Goal: Task Accomplishment & Management: Manage account settings

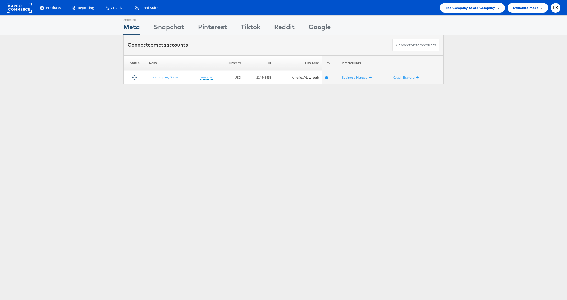
click at [486, 11] on div "The Company Store Company" at bounding box center [472, 8] width 65 height 10
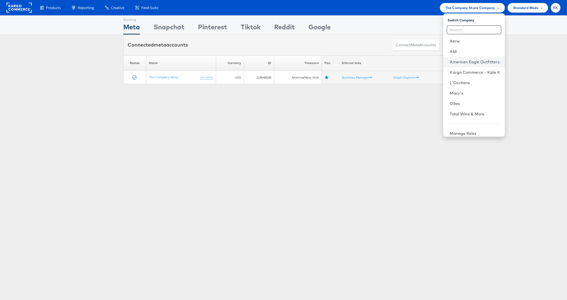
click at [463, 63] on link "American Eagle Outfitters" at bounding box center [475, 61] width 50 height 5
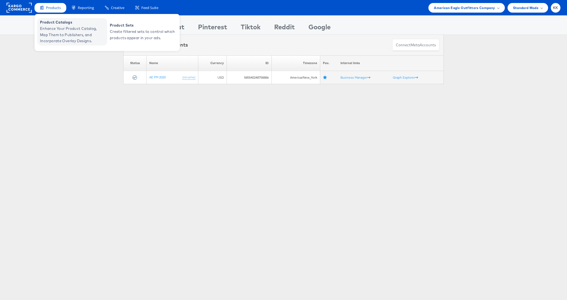
click at [55, 31] on span "Enhance Your Product Catalog, Map Them to Publishers, and Incorporate Overlay D…" at bounding box center [73, 34] width 66 height 19
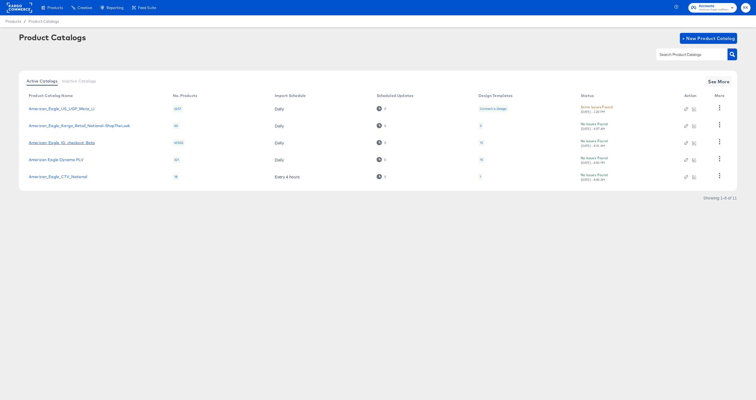
click at [73, 141] on link "American_Eagle_IG_checkout_Beta" at bounding box center [62, 143] width 66 height 4
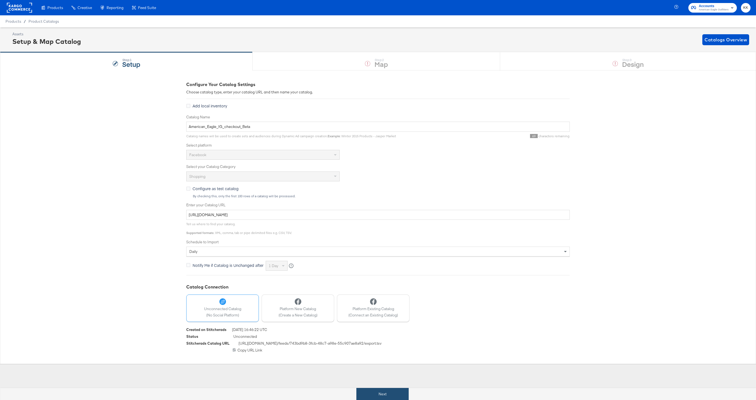
click at [379, 391] on button "Next" at bounding box center [383, 394] width 52 height 12
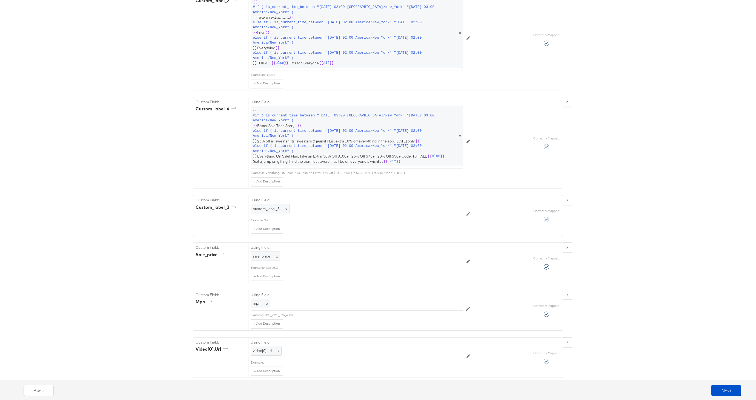
scroll to position [830, 0]
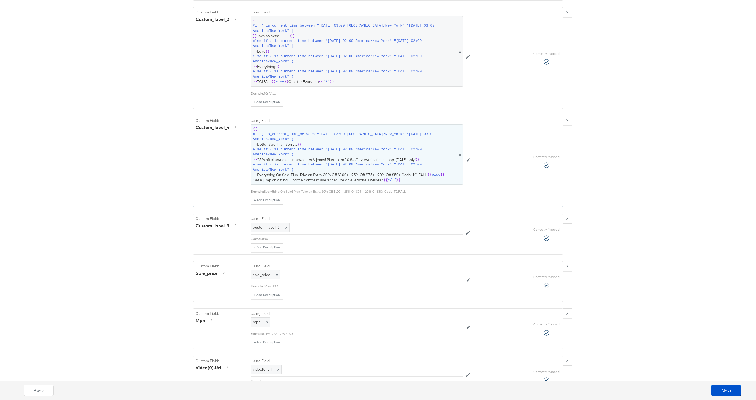
click at [356, 159] on span "{{ #if ( is_current_time_between "2024-06-11 03:00 America/New_York" "2024-06-1…" at bounding box center [357, 155] width 208 height 56
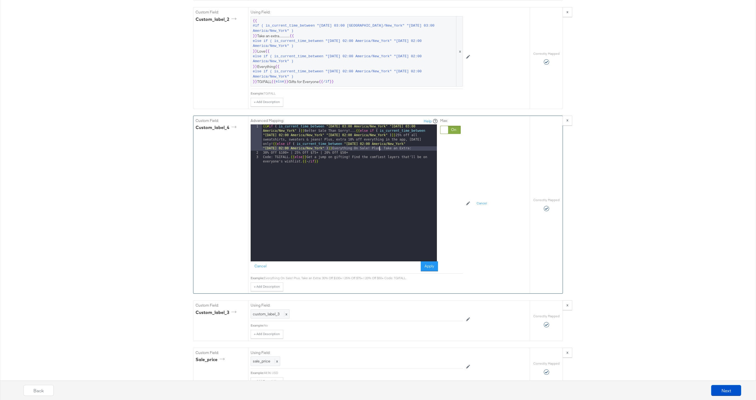
click at [380, 149] on div "{{# if ( is_current_time_between "2024-06-11 03:00 America/New_York" "2024-06-1…" at bounding box center [349, 210] width 175 height 172
click at [291, 162] on div "{{# if ( is_current_time_between "2024-06-11 03:00 America/New_York" "2024-06-1…" at bounding box center [349, 210] width 175 height 172
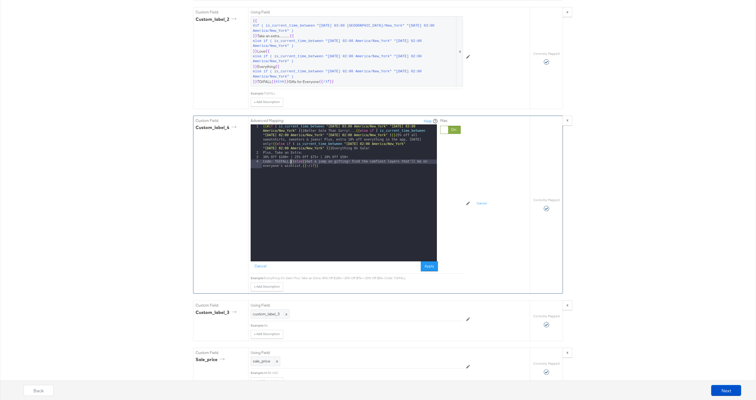
click at [262, 153] on div "{{# if ( is_current_time_between "2024-06-11 03:00 America/New_York" "2024-06-1…" at bounding box center [349, 210] width 175 height 172
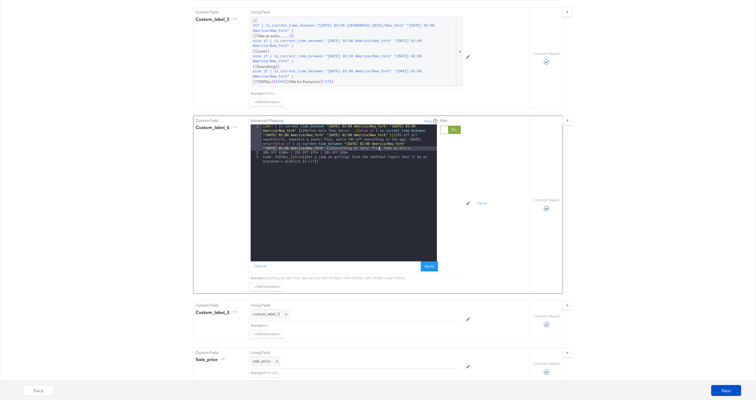
click at [263, 159] on div "{{# if ( is_current_time_between "2024-06-11 03:00 America/New_York" "2024-06-1…" at bounding box center [349, 210] width 175 height 172
click at [267, 266] on button "Cancel" at bounding box center [261, 266] width 20 height 10
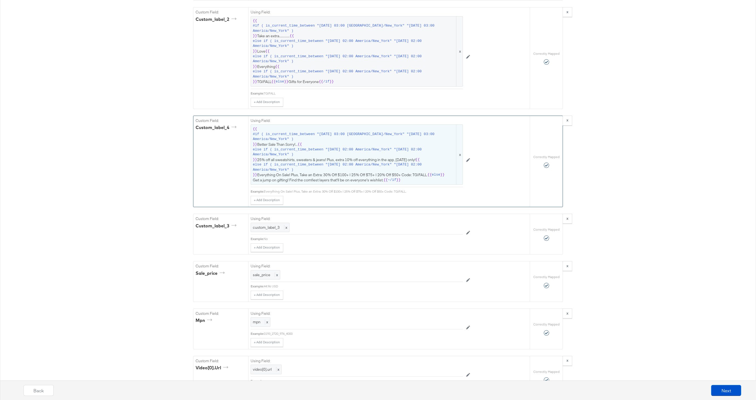
click at [374, 170] on span "else if ( is_current_time_between "2025-09-26 02:00 America/New_York" "2025-09-…" at bounding box center [354, 167] width 203 height 10
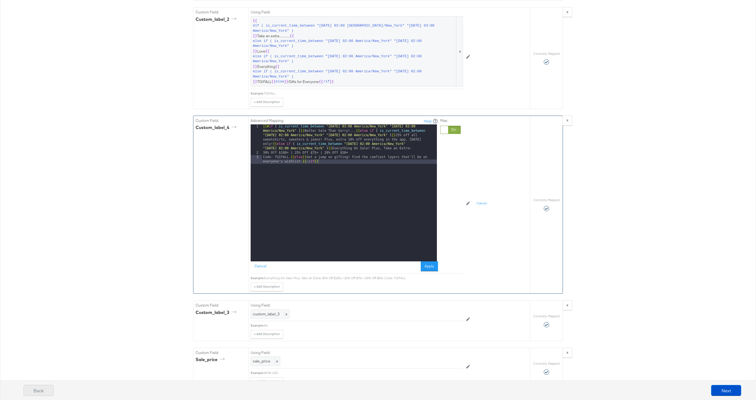
click at [35, 390] on button "Back" at bounding box center [39, 390] width 30 height 11
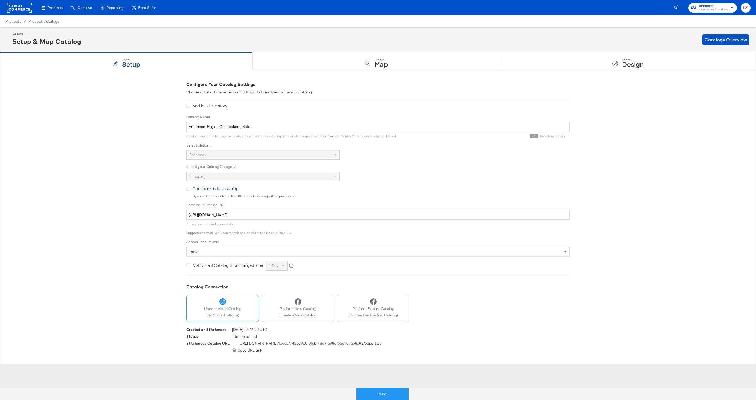
scroll to position [0, 0]
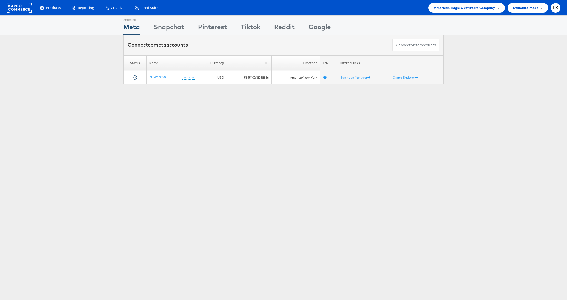
click at [494, 15] on div "Products Product Catalogs Enhance Your Product Catalog, Map Them to Publishers,…" at bounding box center [283, 7] width 567 height 15
click at [486, 11] on div "American Eagle Outfitters Company" at bounding box center [467, 8] width 76 height 10
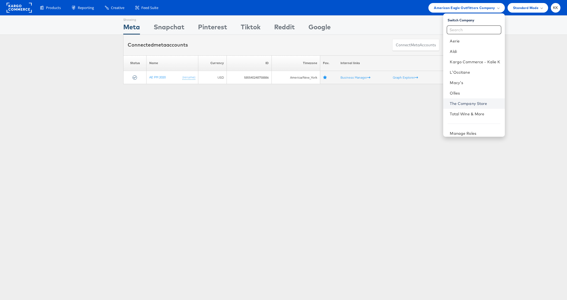
click at [466, 102] on link "The Company Store" at bounding box center [475, 103] width 50 height 5
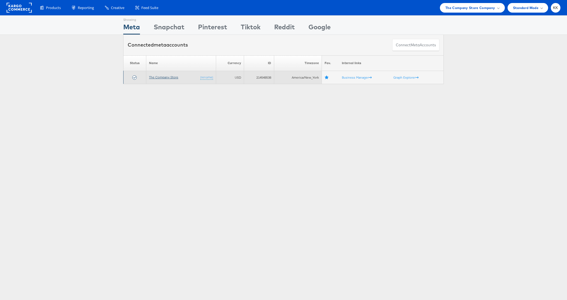
click at [154, 76] on link "The Company Store" at bounding box center [163, 77] width 29 height 4
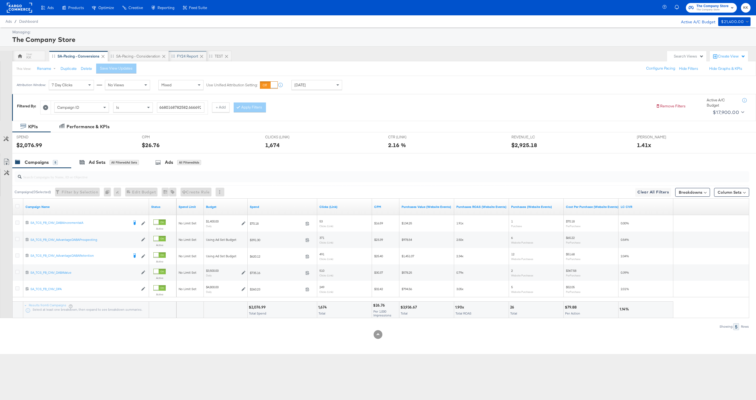
click at [187, 55] on div "FY24 Report" at bounding box center [187, 56] width 21 height 5
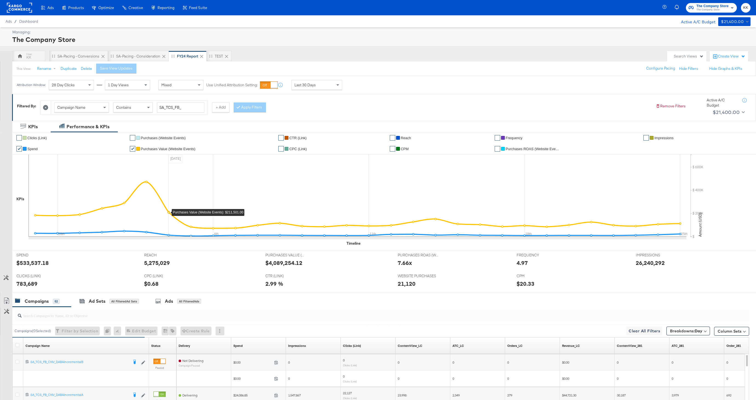
scroll to position [25, 0]
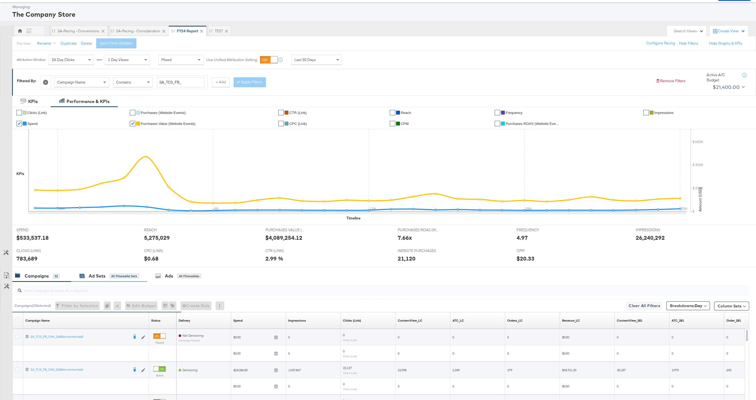
click at [99, 274] on div "Ad Sets" at bounding box center [97, 276] width 17 height 6
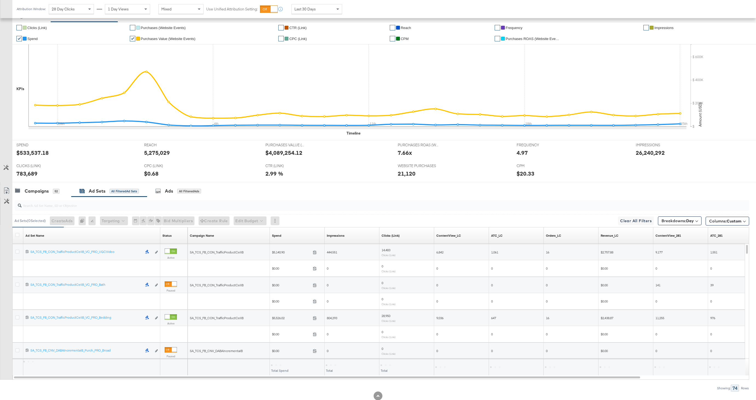
scroll to position [117, 0]
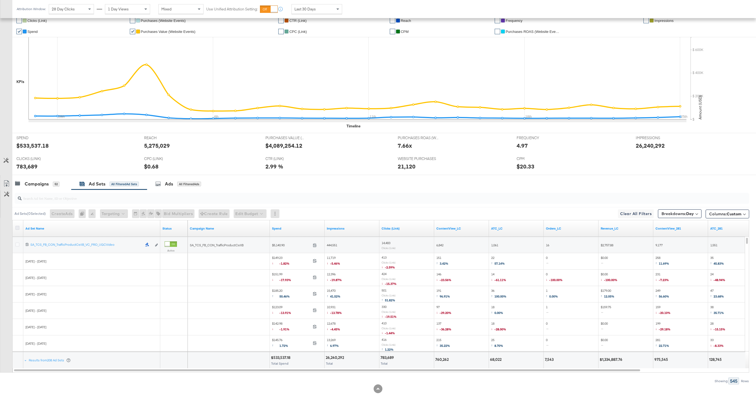
click at [18, 229] on icon at bounding box center [17, 228] width 4 height 4
click at [0, 0] on input "checkbox" at bounding box center [0, 0] width 0 height 0
click at [8, 183] on icon at bounding box center [6, 183] width 7 height 7
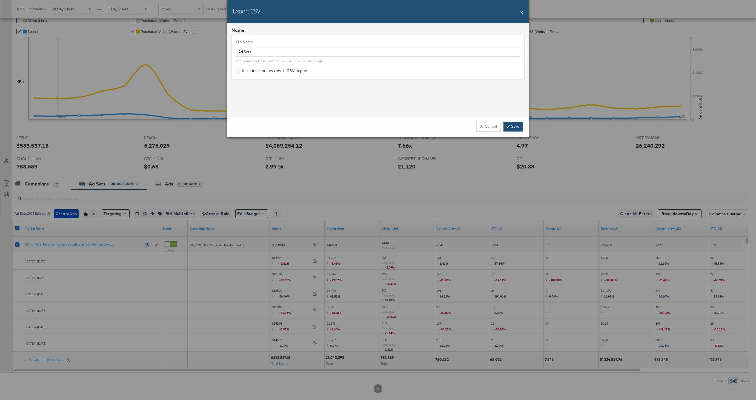
click at [509, 128] on link "Save" at bounding box center [514, 127] width 20 height 10
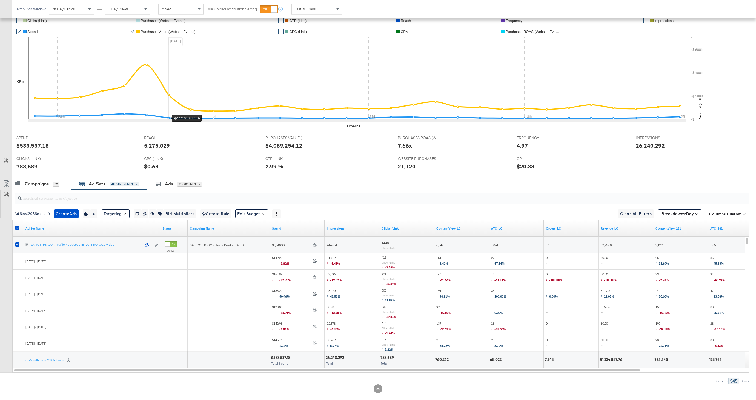
scroll to position [0, 0]
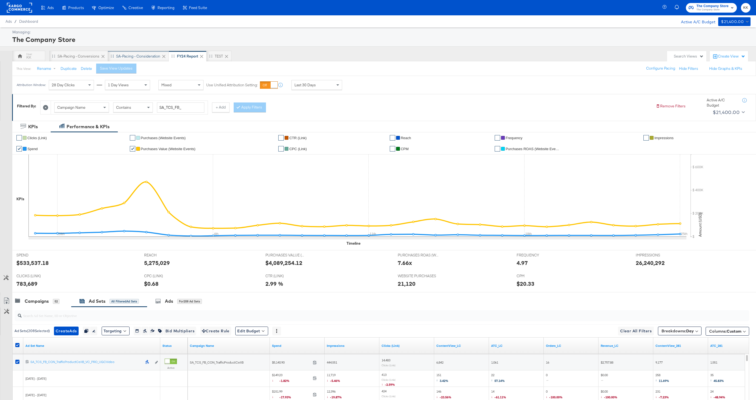
click at [126, 55] on div "SA-Pacing - Consideration" at bounding box center [138, 56] width 44 height 5
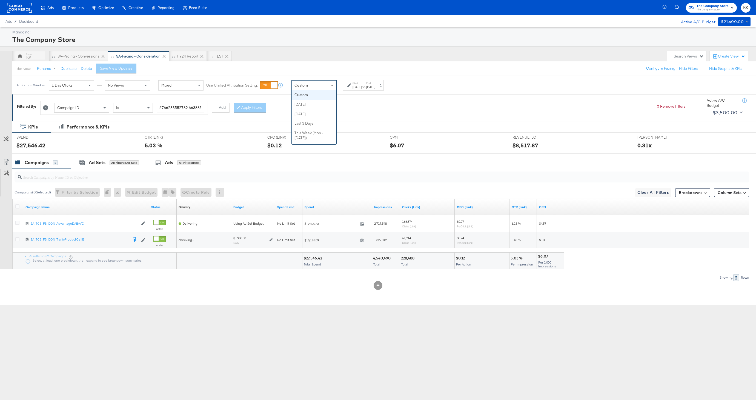
click at [306, 90] on div "Custom Custom [DATE] [DATE] Last 3 Days This Week (Mon - [DATE]) This Week (Sun…" at bounding box center [314, 85] width 45 height 10
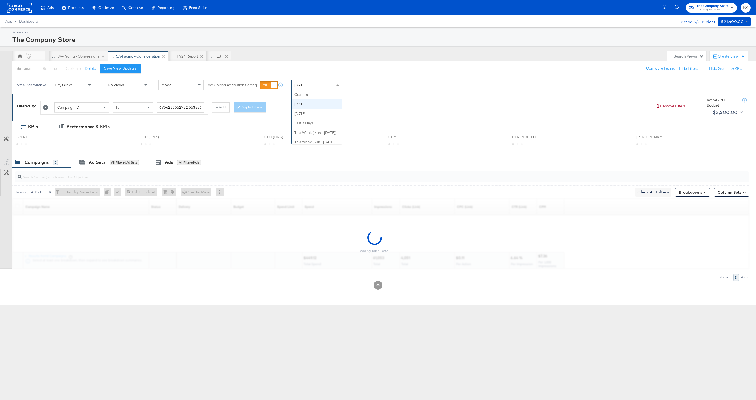
click at [314, 85] on div "[DATE]" at bounding box center [317, 84] width 50 height 9
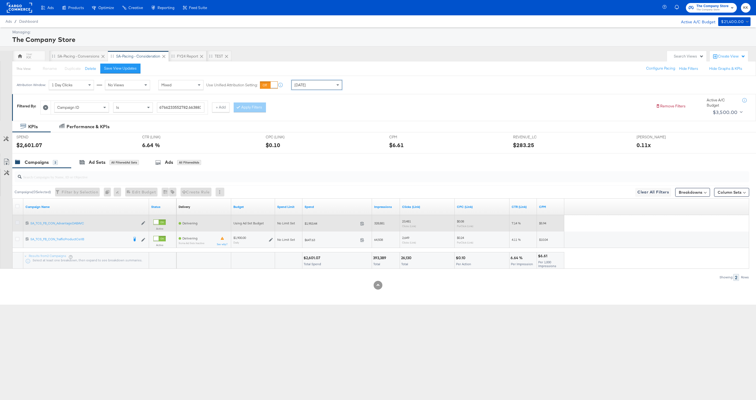
click at [18, 223] on icon at bounding box center [17, 223] width 4 height 4
click at [0, 0] on input "checkbox" at bounding box center [0, 0] width 0 height 0
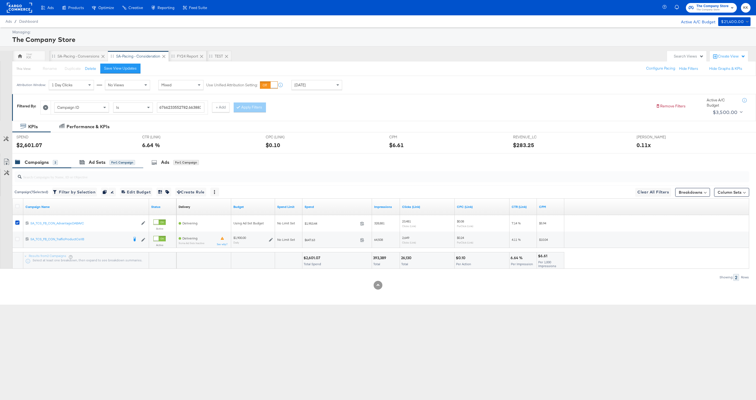
click at [104, 166] on div "Ad Sets for 1 Campaign" at bounding box center [107, 162] width 72 height 12
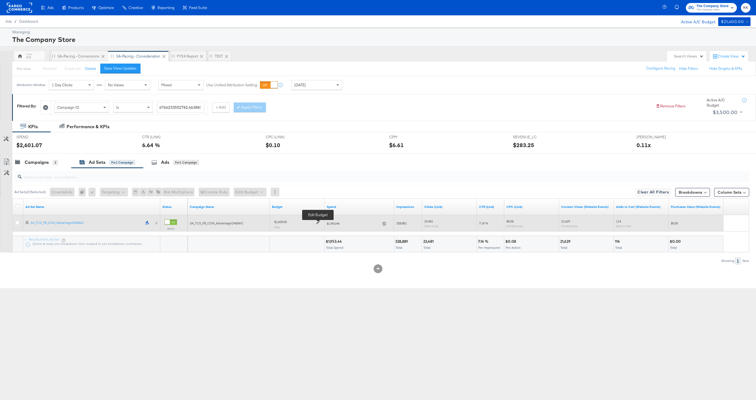
click at [319, 221] on icon at bounding box center [319, 223] width 4 height 4
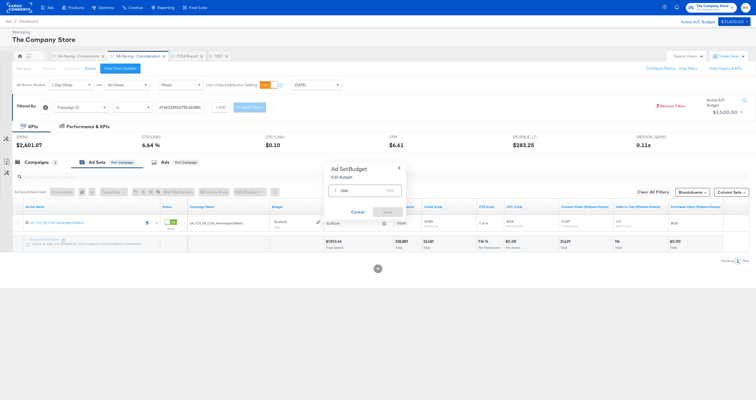
click at [345, 191] on input "1600" at bounding box center [362, 189] width 43 height 12
type input "1300"
click at [383, 209] on span "Save" at bounding box center [388, 212] width 26 height 7
click at [75, 56] on div "SA-Pacing - Conversions" at bounding box center [79, 56] width 42 height 5
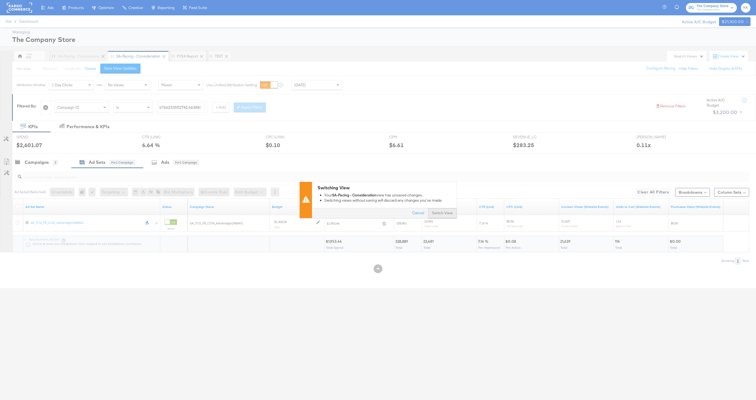
click at [437, 215] on button "Switch View" at bounding box center [442, 214] width 28 height 10
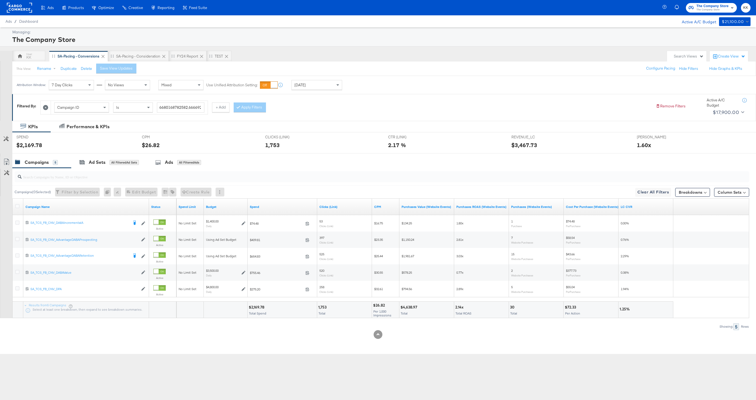
click at [310, 89] on div "[DATE]" at bounding box center [317, 84] width 50 height 9
click at [49, 316] on div "Results from 5 Campaigns Select at least one breakdown, then expand to see brea…" at bounding box center [86, 310] width 126 height 16
